Goal: Check status: Check status

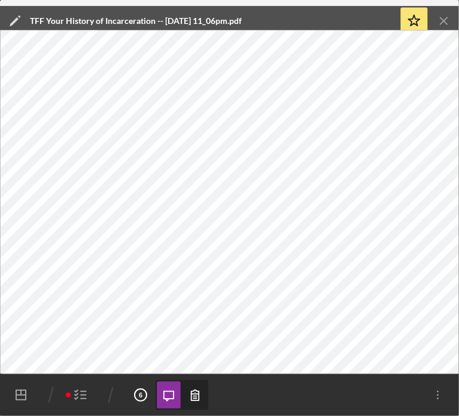
click at [446, 16] on icon "Icon/Menu Close" at bounding box center [444, 21] width 27 height 27
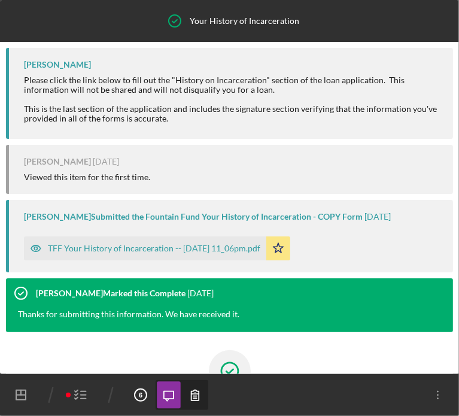
click at [74, 397] on icon "button" at bounding box center [81, 395] width 30 height 30
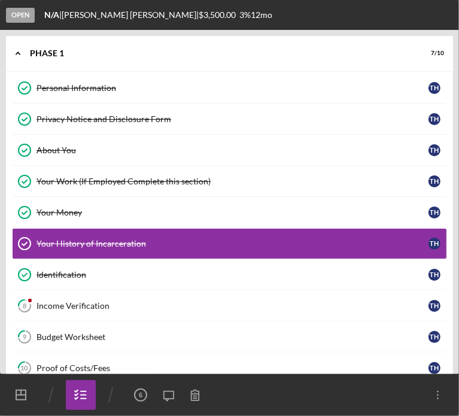
click at [43, 146] on div "About You" at bounding box center [233, 151] width 392 height 10
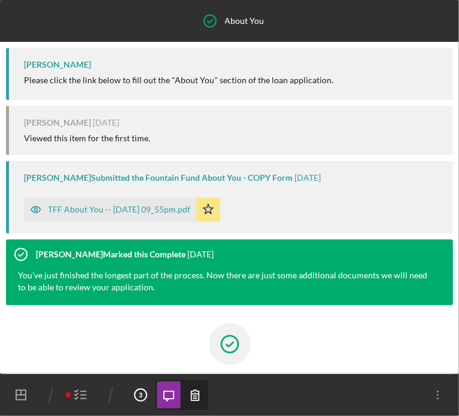
scroll to position [102, 0]
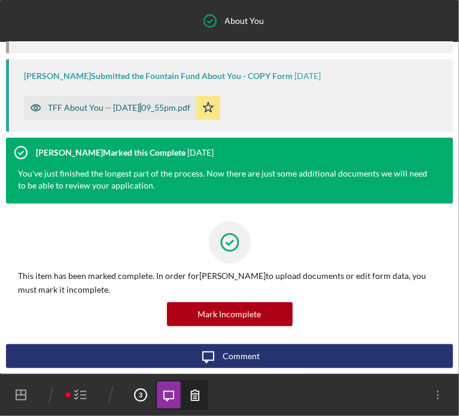
drag, startPoint x: 141, startPoint y: 122, endPoint x: 136, endPoint y: 117, distance: 7.2
click at [138, 119] on div "[PERSON_NAME] Submitted the Fountain Fund About You - COPY Form [DATE] TFF Abou…" at bounding box center [230, 95] width 448 height 72
click at [141, 108] on div "TFF About You -- [DATE] 09_55pm.pdf" at bounding box center [119, 108] width 143 height 10
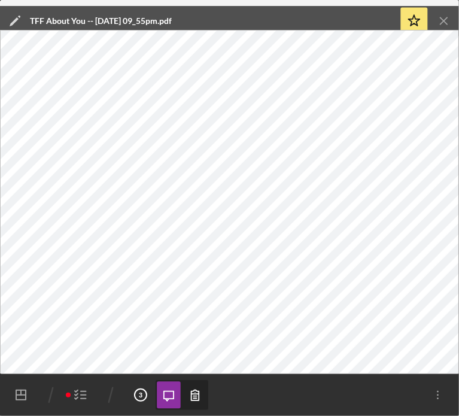
click at [444, 16] on icon "Icon/Menu Close" at bounding box center [444, 21] width 27 height 27
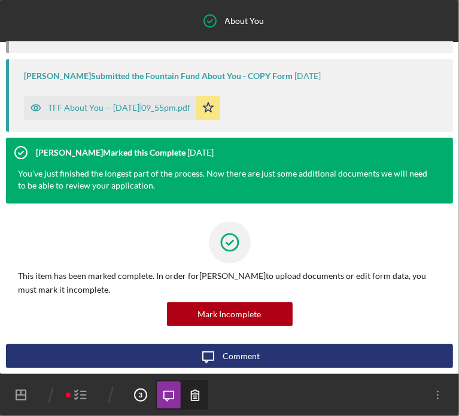
click at [12, 400] on icon "Icon/Dashboard" at bounding box center [21, 395] width 30 height 30
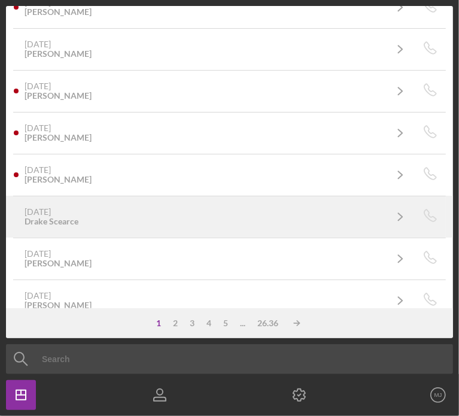
scroll to position [27, 0]
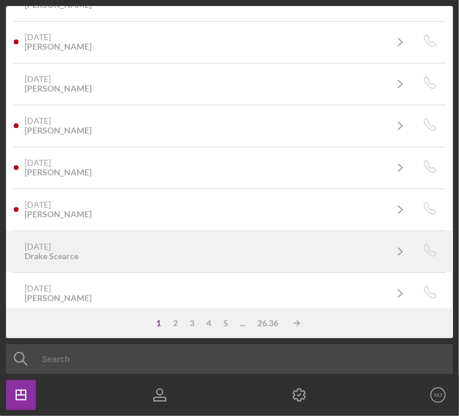
click at [141, 256] on div "[DATE] [PERSON_NAME]" at bounding box center [205, 251] width 361 height 19
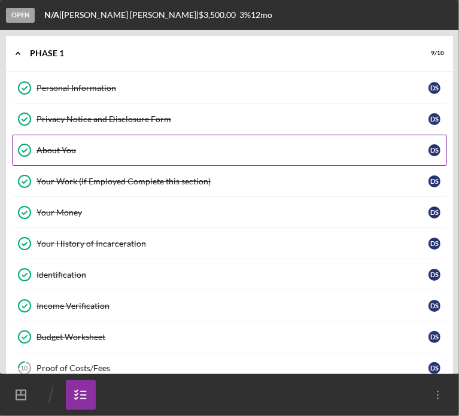
click at [73, 151] on div "About You" at bounding box center [233, 151] width 392 height 10
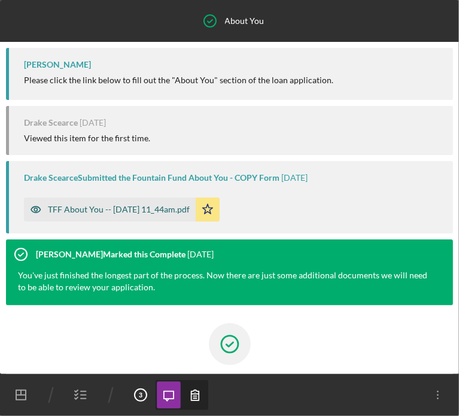
click at [140, 207] on div "TFF About You -- [DATE] 11_44am.pdf" at bounding box center [119, 210] width 142 height 10
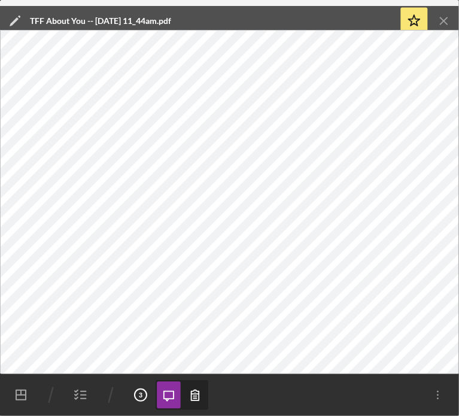
click at [443, 16] on icon "Icon/Menu Close" at bounding box center [444, 21] width 27 height 27
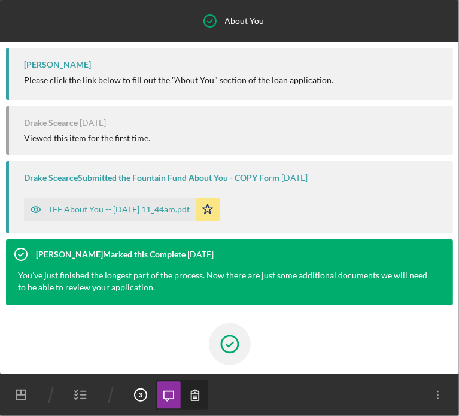
click at [81, 396] on icon "button" at bounding box center [81, 395] width 30 height 30
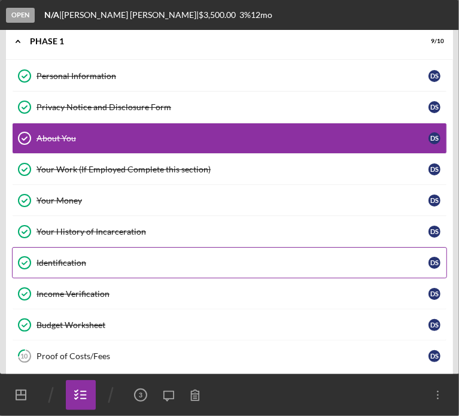
scroll to position [19, 0]
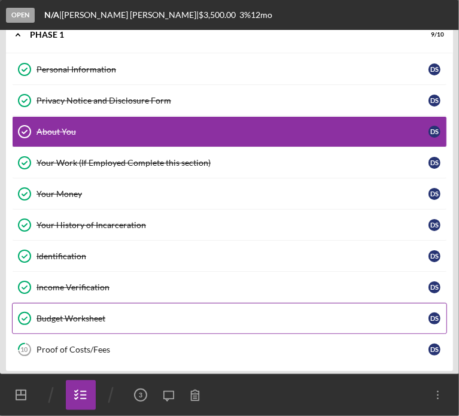
click at [75, 323] on link "Budget Worksheet Budget Worksheet D S" at bounding box center [230, 318] width 436 height 31
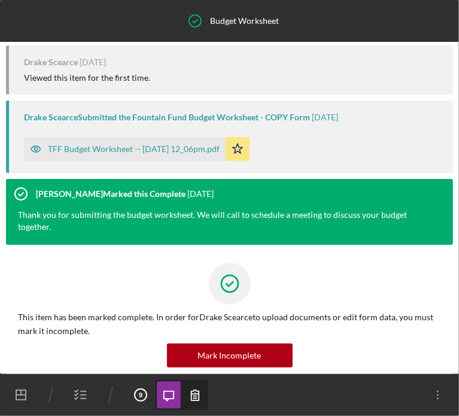
scroll to position [119, 0]
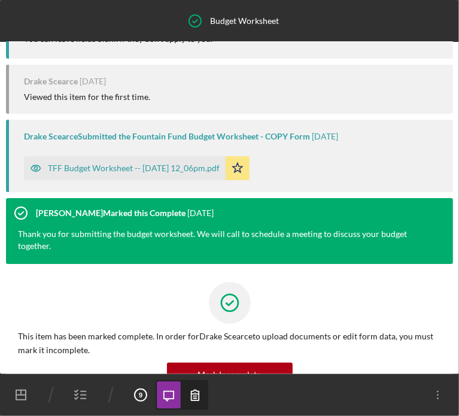
click at [79, 393] on icon "button" at bounding box center [81, 395] width 30 height 30
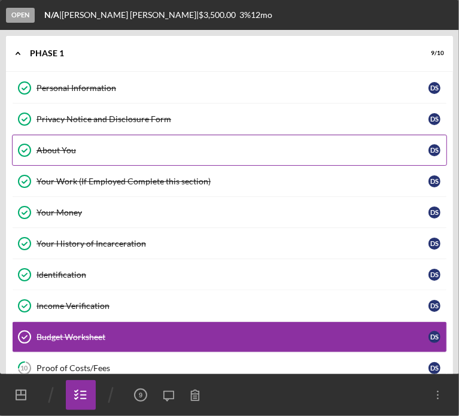
click at [57, 147] on div "About You" at bounding box center [233, 151] width 392 height 10
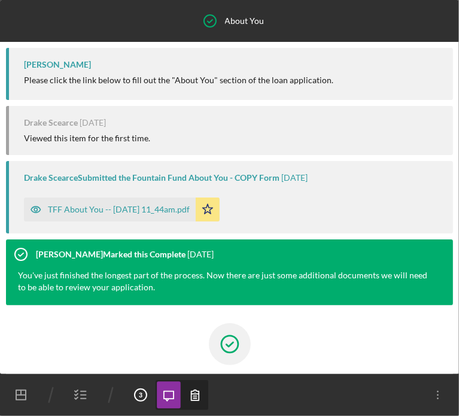
scroll to position [102, 0]
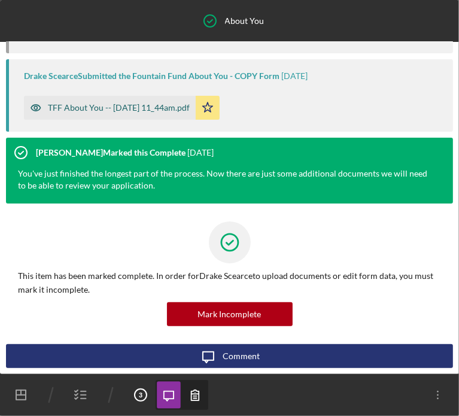
click at [121, 107] on div "TFF About You -- [DATE] 11_44am.pdf" at bounding box center [119, 108] width 142 height 10
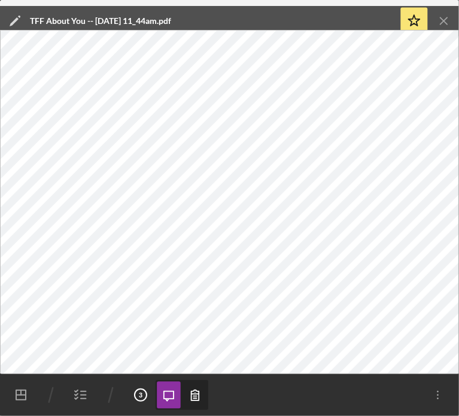
click at [449, 20] on icon "Icon/Menu Close" at bounding box center [444, 21] width 27 height 27
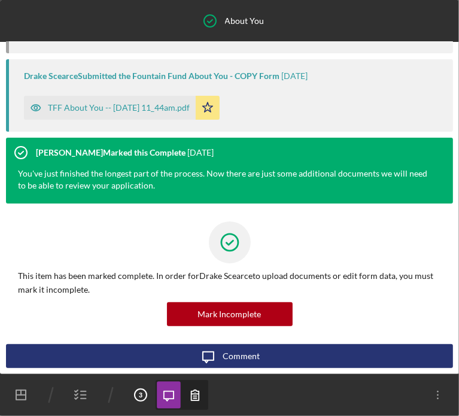
click at [81, 391] on icon "button" at bounding box center [81, 395] width 30 height 30
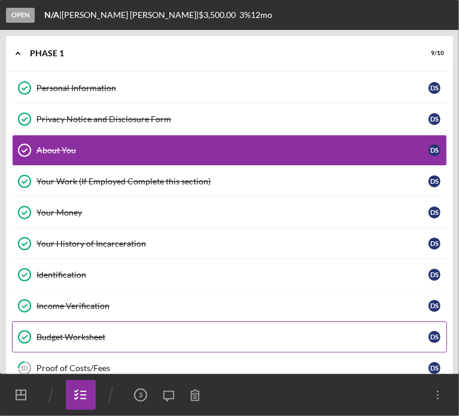
scroll to position [19, 0]
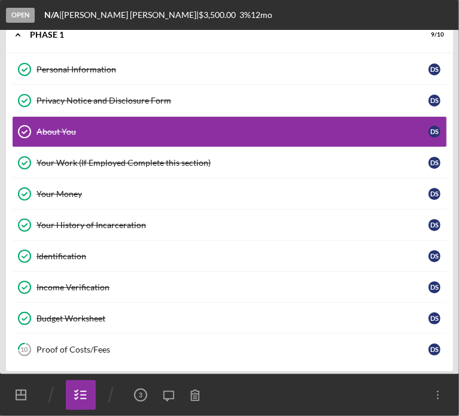
click at [84, 346] on div "Proof of Costs/Fees" at bounding box center [233, 350] width 392 height 10
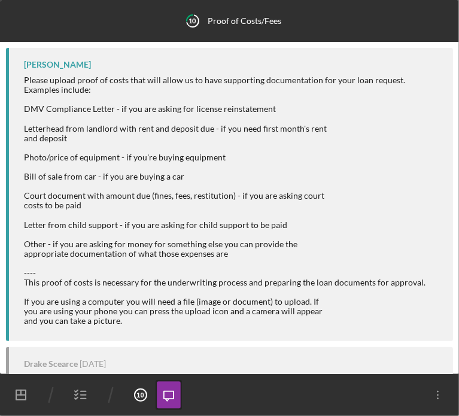
scroll to position [137, 0]
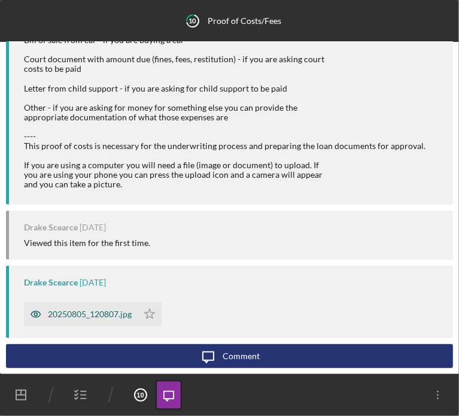
drag, startPoint x: 91, startPoint y: 311, endPoint x: 93, endPoint y: 304, distance: 7.6
click at [93, 304] on div "20250805_120807.jpg" at bounding box center [81, 315] width 114 height 24
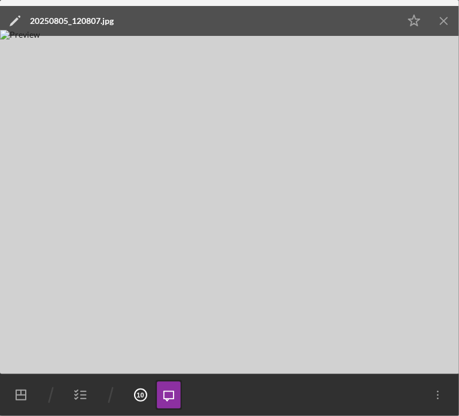
click at [394, 189] on img at bounding box center [229, 202] width 459 height 344
click at [446, 23] on icon "Icon/Menu Close" at bounding box center [444, 21] width 27 height 27
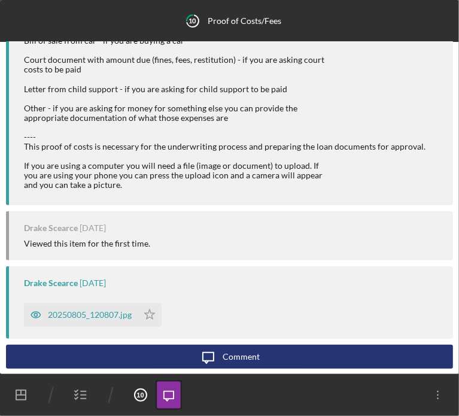
scroll to position [0, 0]
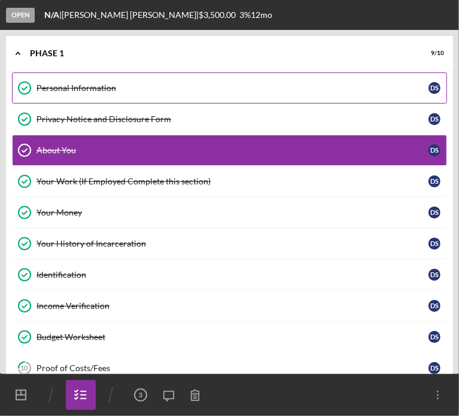
click at [65, 95] on link "Personal Information Personal Information D S" at bounding box center [230, 87] width 436 height 31
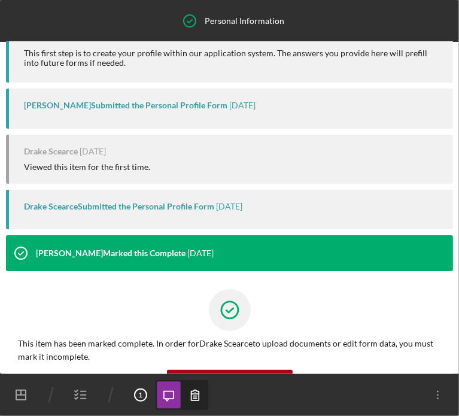
scroll to position [113, 0]
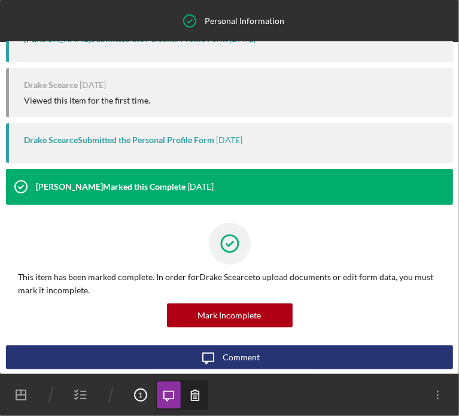
click at [79, 396] on icon "button" at bounding box center [81, 395] width 30 height 30
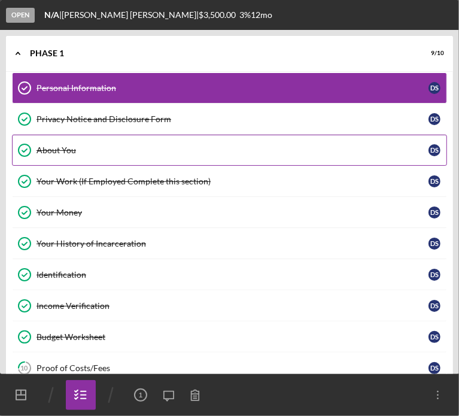
click at [63, 141] on link "About You About You D S" at bounding box center [230, 150] width 436 height 31
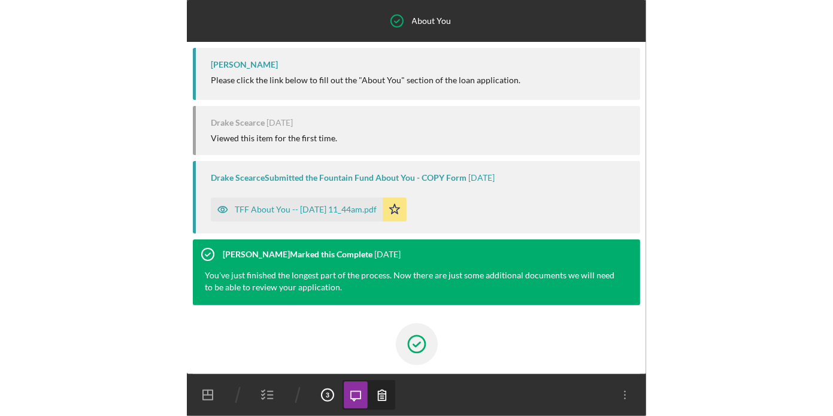
scroll to position [102, 0]
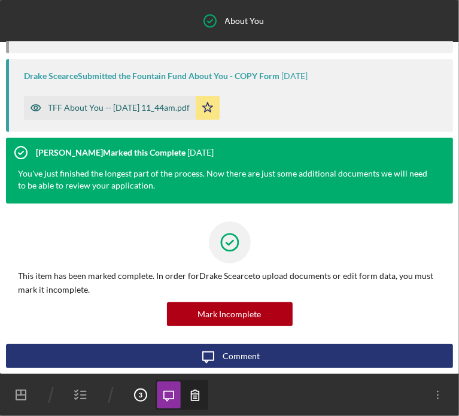
click at [126, 105] on div "TFF About You -- [DATE] 11_44am.pdf" at bounding box center [119, 108] width 142 height 10
